Goal: Find specific page/section: Find specific page/section

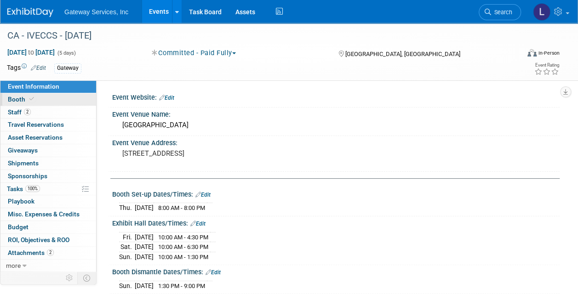
click at [22, 102] on span "Booth" at bounding box center [22, 99] width 28 height 7
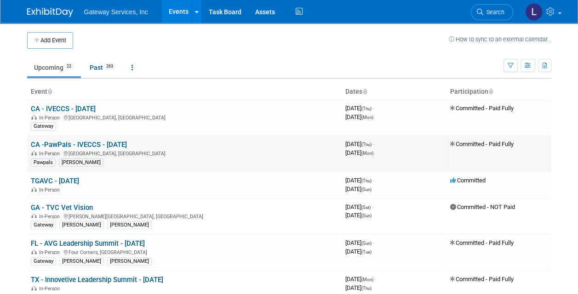
click at [78, 141] on link "CA -PawPals - IVECCS - [DATE]" at bounding box center [79, 145] width 96 height 8
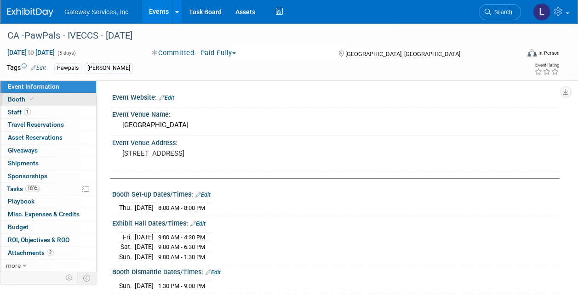
click at [23, 103] on span "Booth" at bounding box center [22, 99] width 28 height 7
